Goal: Information Seeking & Learning: Check status

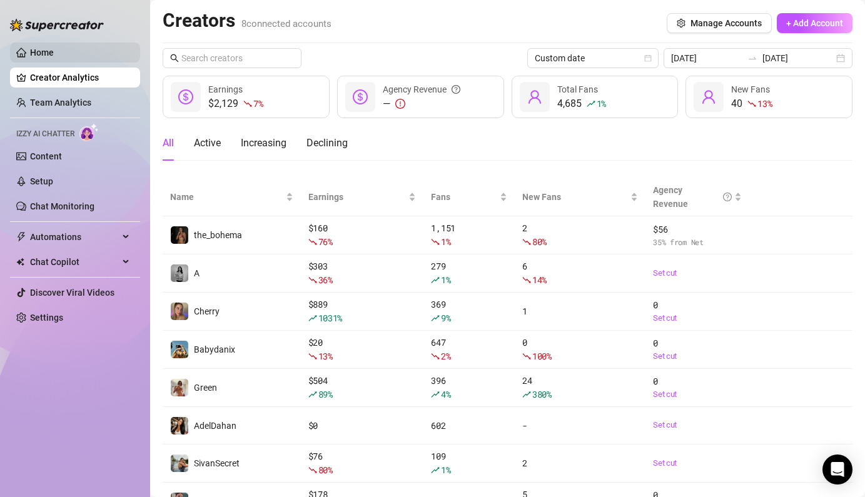
click at [54, 48] on link "Home" at bounding box center [42, 53] width 24 height 10
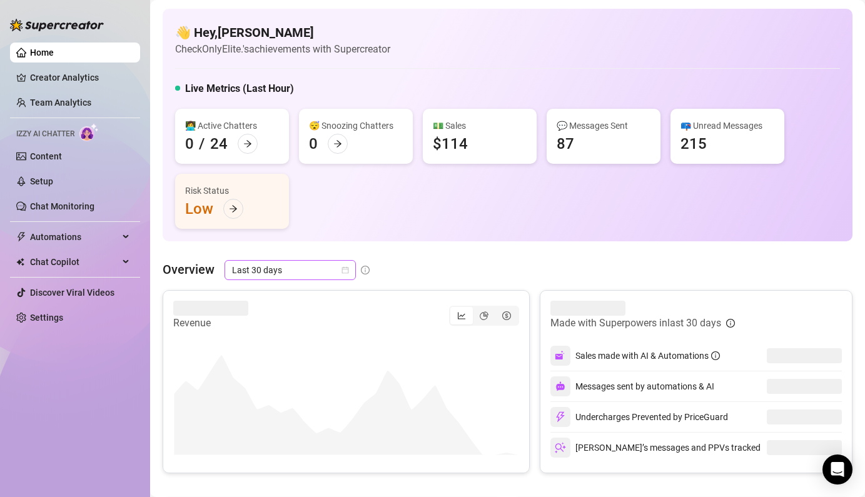
click at [330, 275] on span "Last 30 days" at bounding box center [290, 270] width 116 height 19
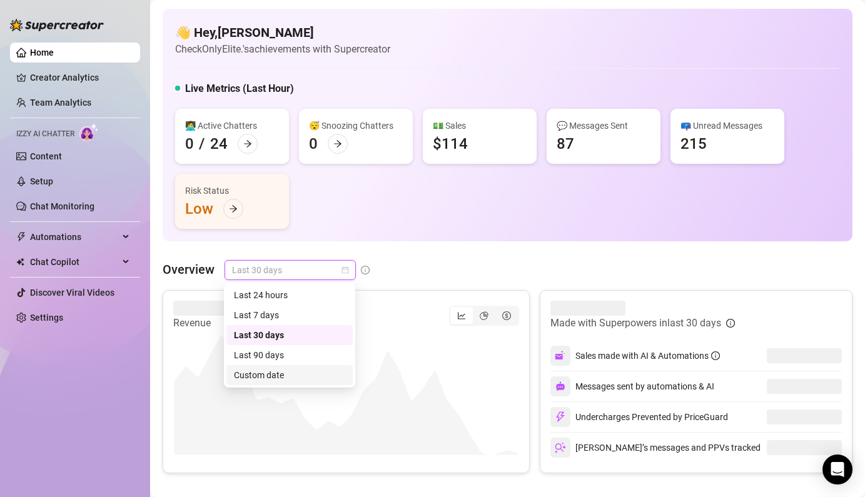
click at [272, 380] on div "Custom date" at bounding box center [289, 375] width 111 height 14
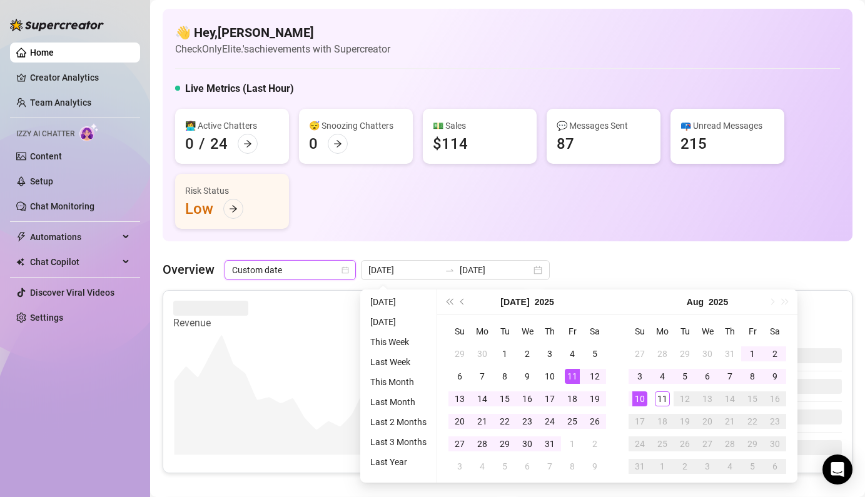
type input "[DATE]"
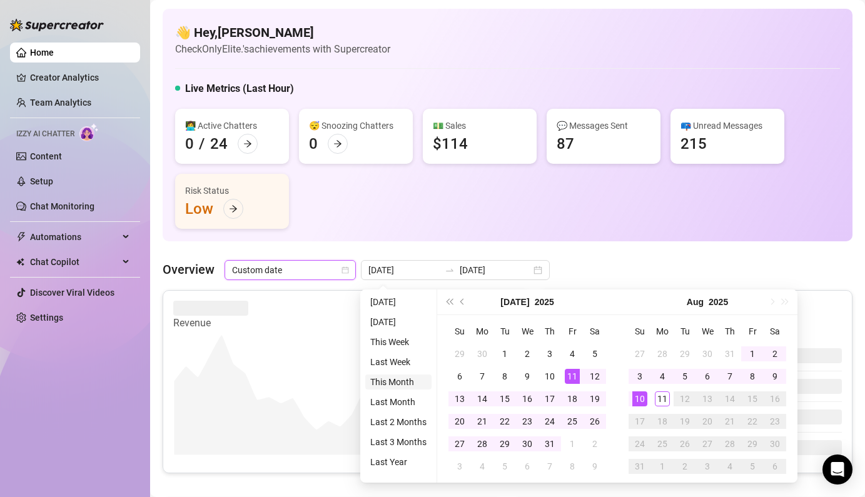
type input "[DATE]"
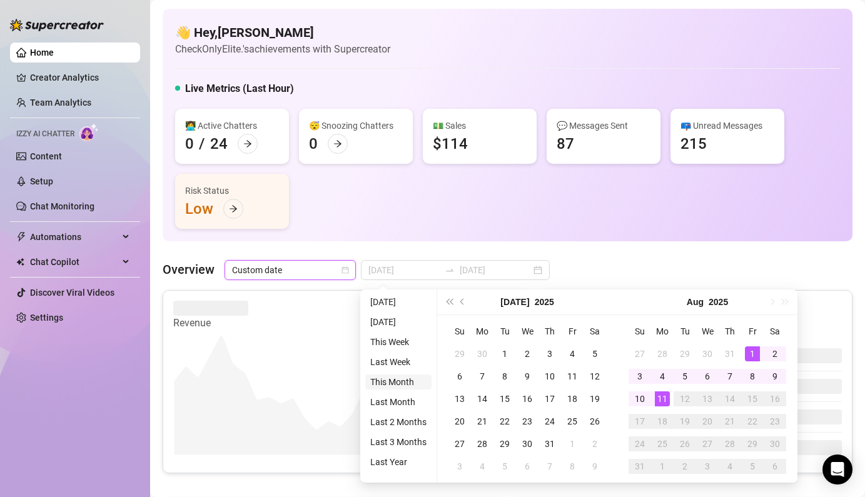
click at [393, 382] on li "This Month" at bounding box center [398, 382] width 66 height 15
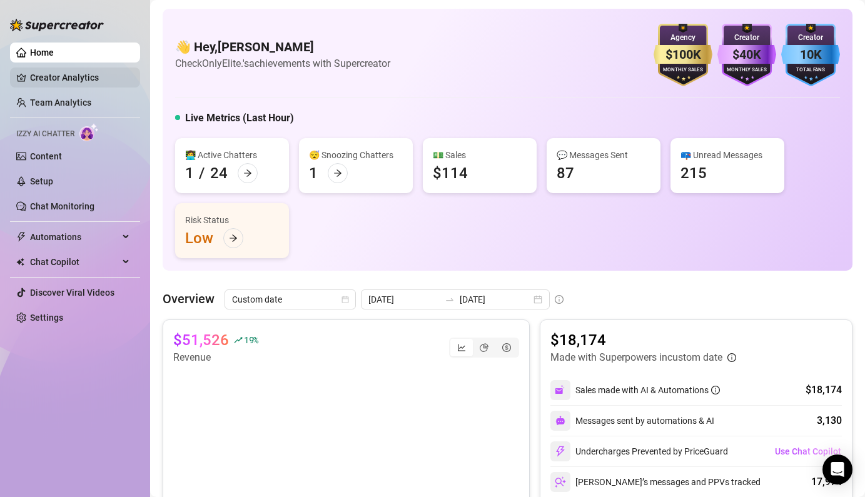
click at [40, 81] on link "Creator Analytics" at bounding box center [80, 78] width 100 height 20
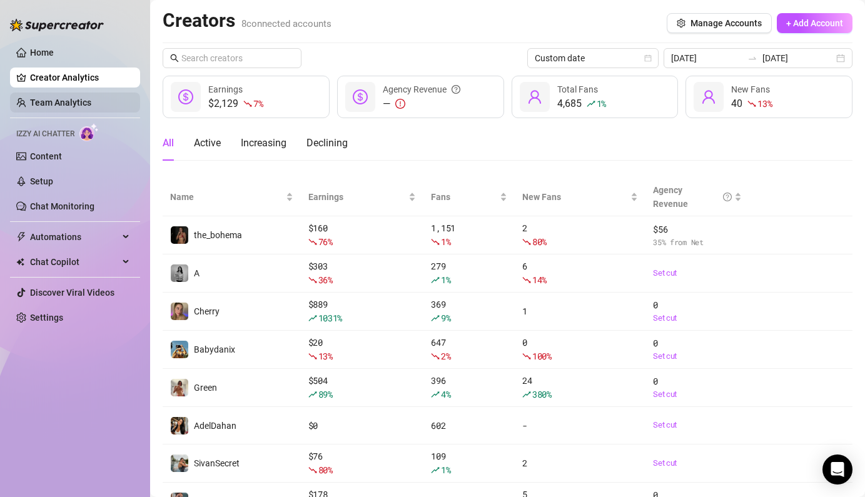
click at [55, 104] on link "Team Analytics" at bounding box center [60, 103] width 61 height 10
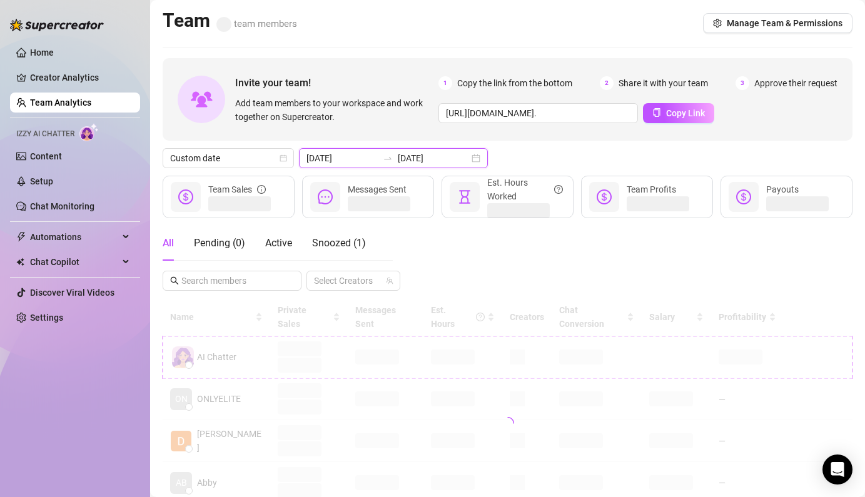
click at [351, 163] on input "[DATE]" at bounding box center [341, 158] width 71 height 14
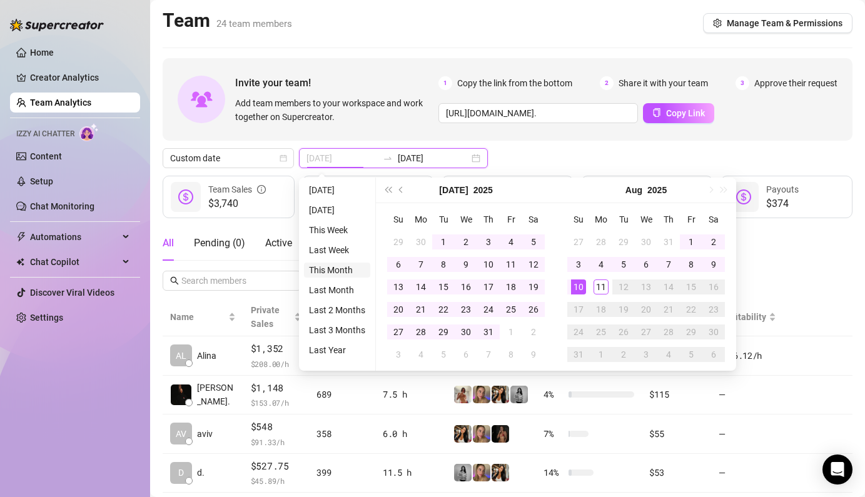
type input "[DATE]"
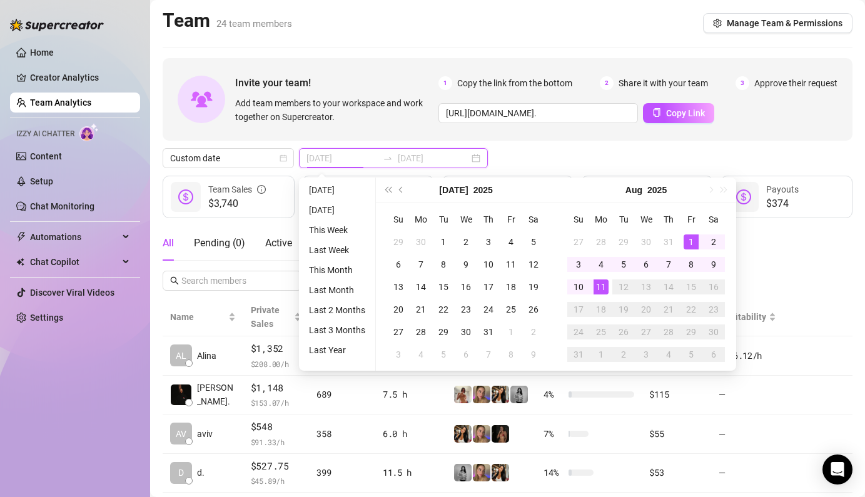
type input "[DATE]"
click at [340, 274] on li "This Month" at bounding box center [337, 270] width 66 height 15
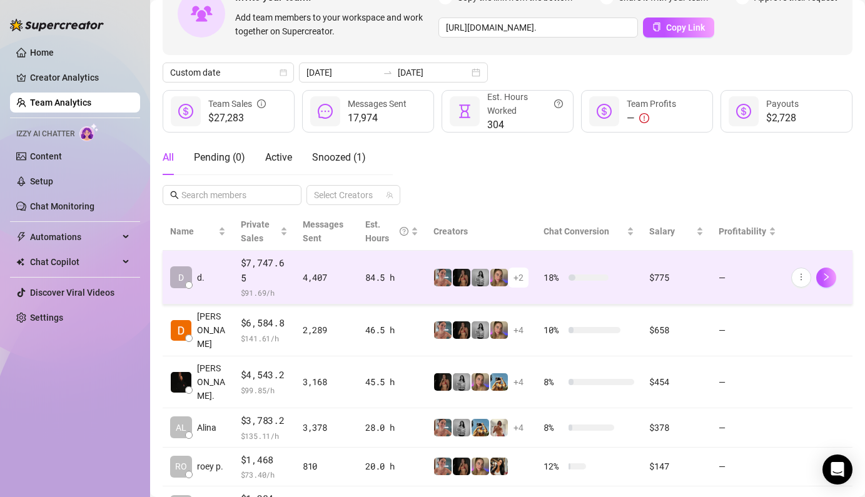
scroll to position [83, 0]
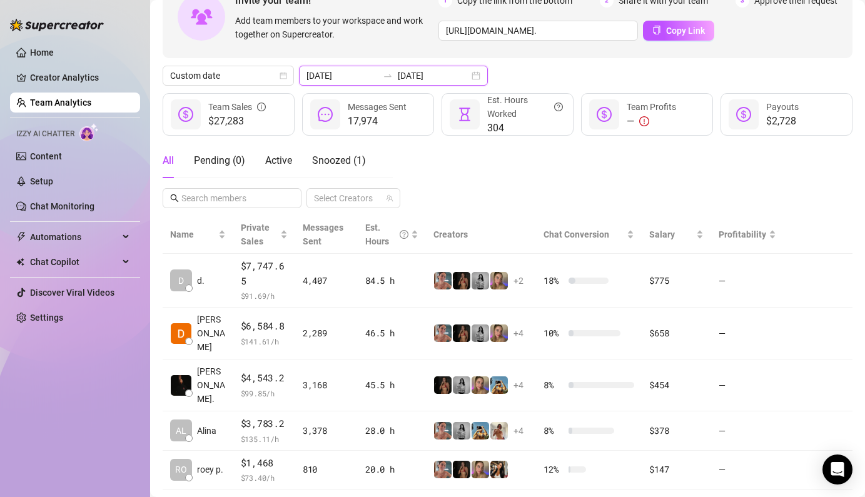
click at [342, 74] on input "[DATE]" at bounding box center [341, 76] width 71 height 14
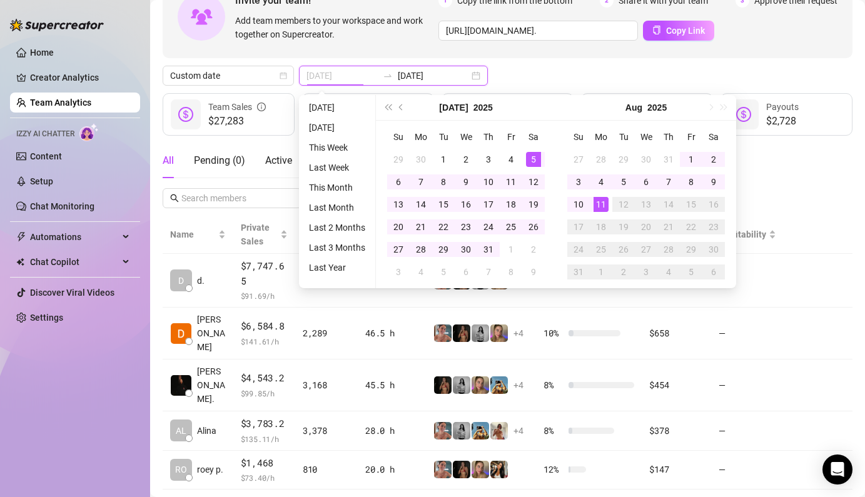
type input "[DATE]"
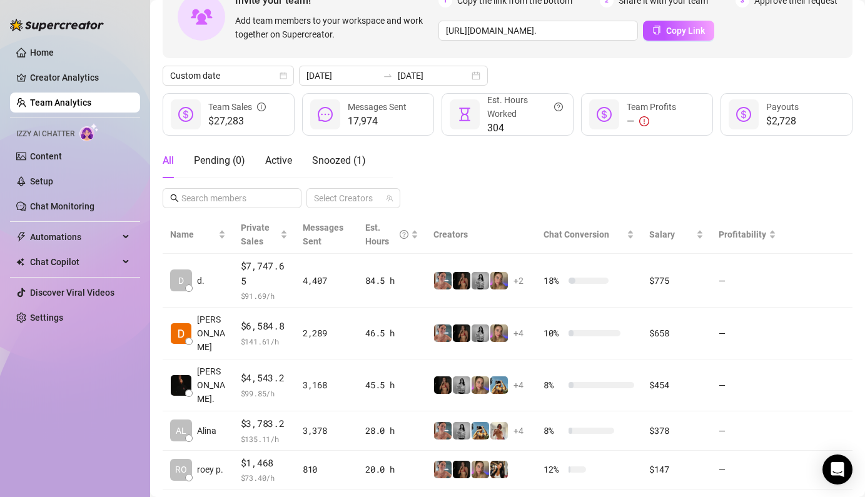
click at [568, 80] on div "Custom date [DATE] [DATE]" at bounding box center [508, 76] width 690 height 20
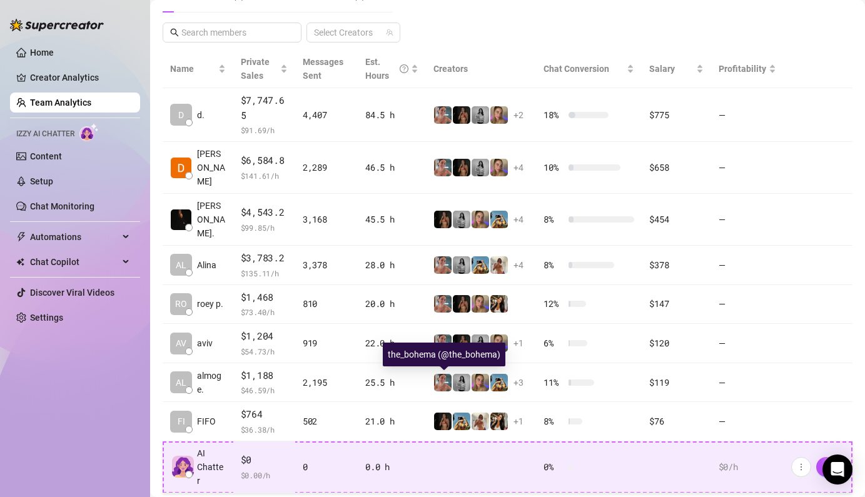
scroll to position [246, 0]
